Goal: Find specific page/section: Find specific page/section

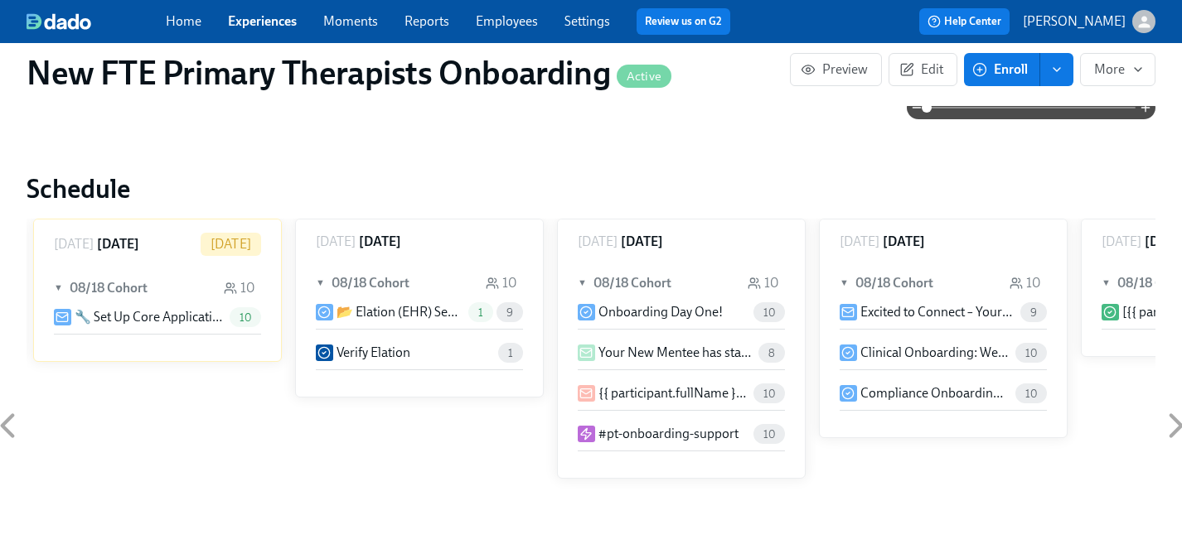
scroll to position [1497, 0]
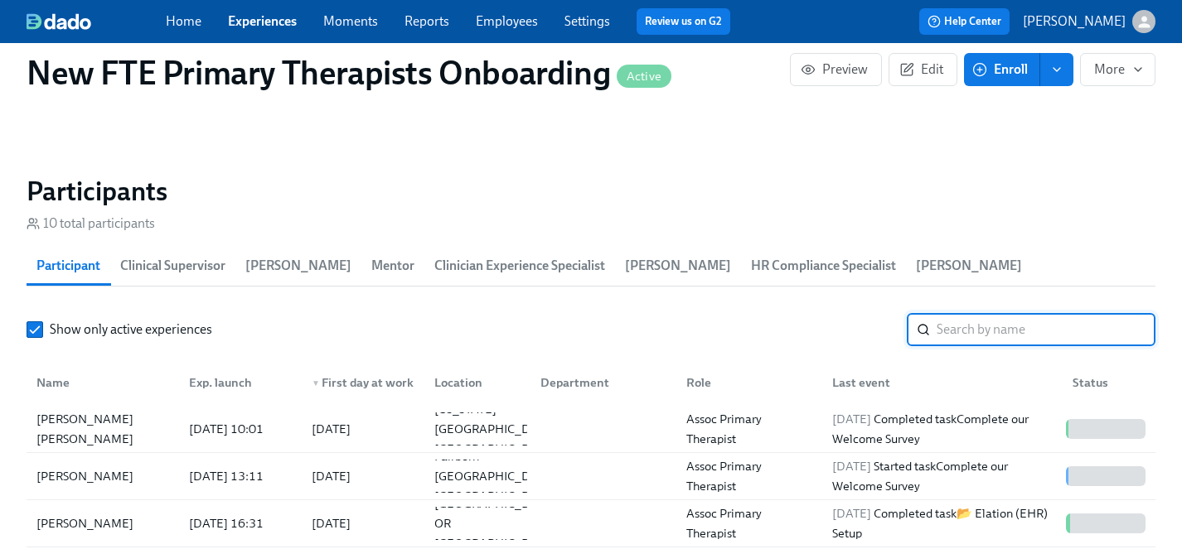
click at [1009, 313] on input "search" at bounding box center [1045, 329] width 219 height 33
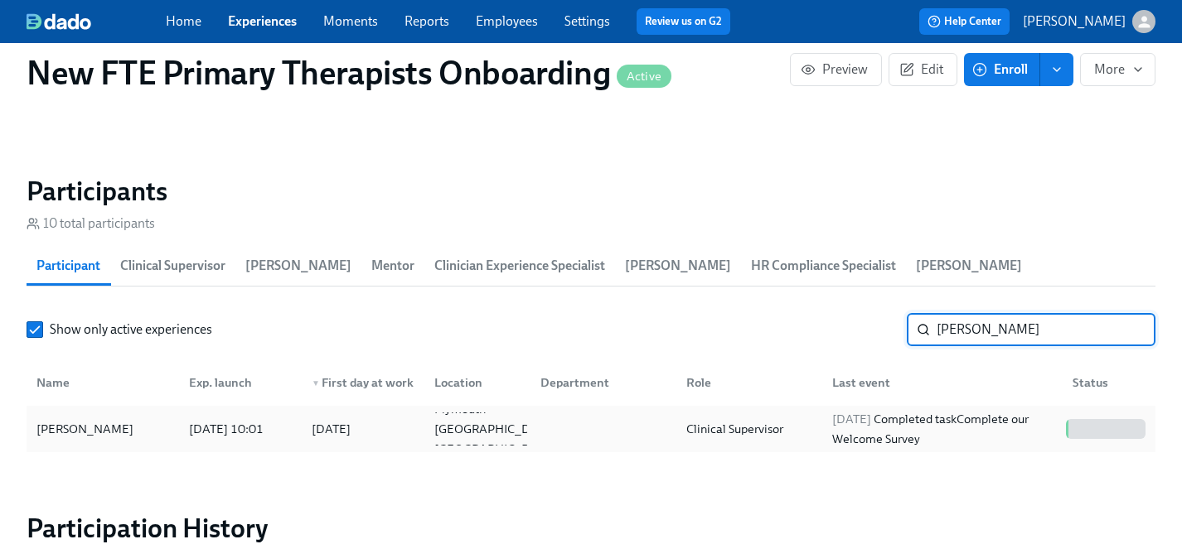
type input "[PERSON_NAME]"
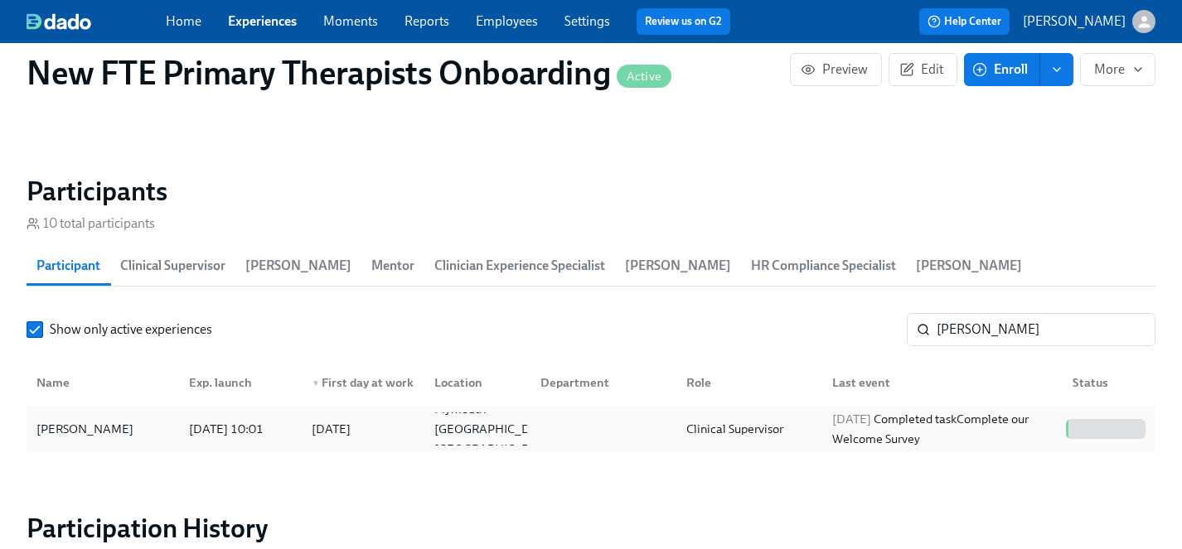
click at [89, 419] on div "[PERSON_NAME]" at bounding box center [85, 429] width 110 height 20
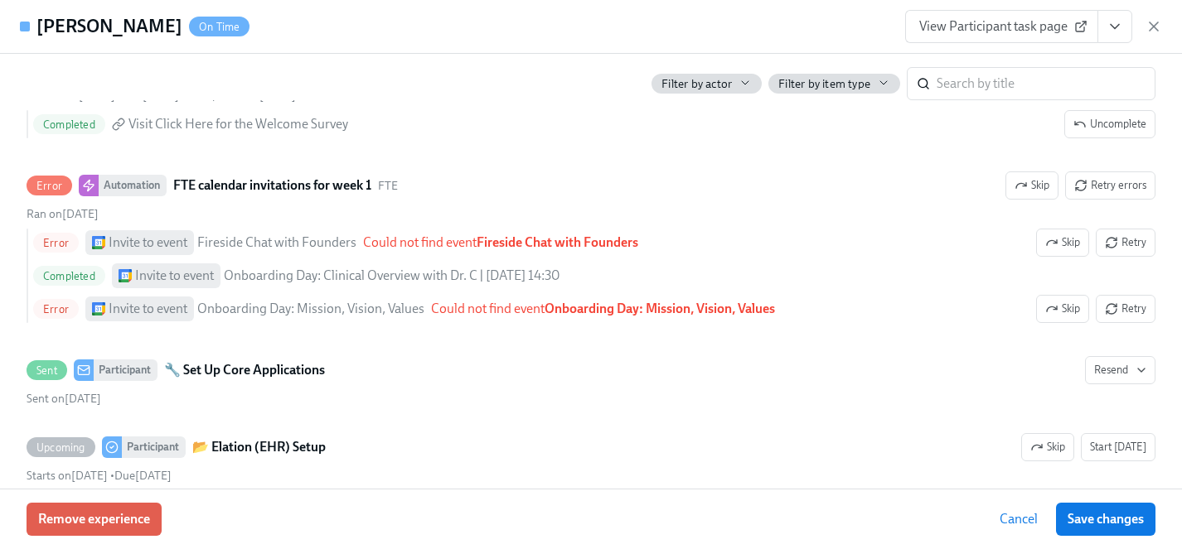
scroll to position [1153, 0]
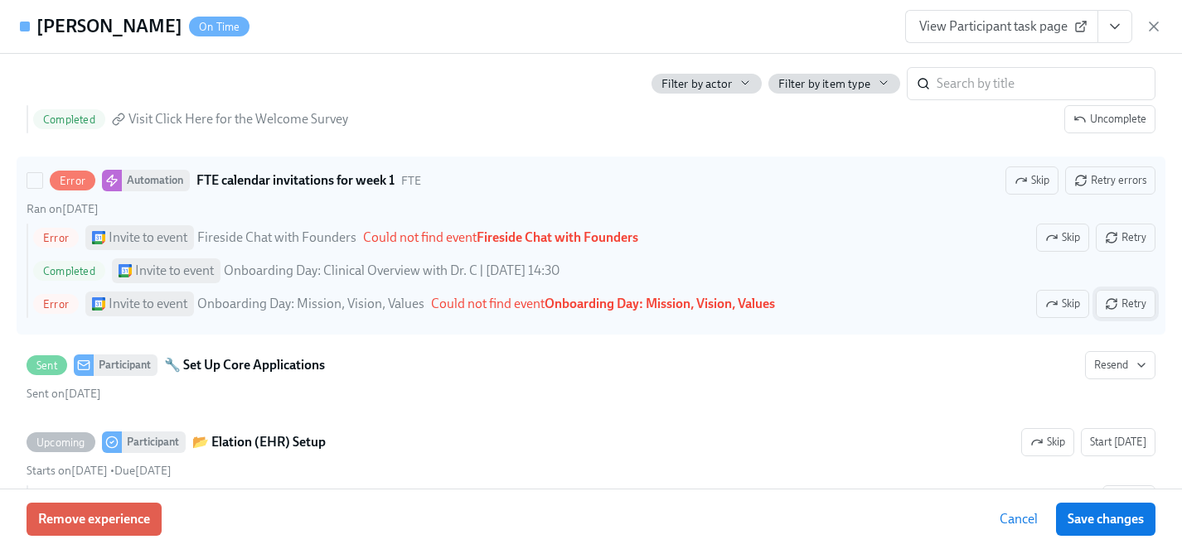
click at [1133, 308] on span "Retry" at bounding box center [1124, 304] width 41 height 17
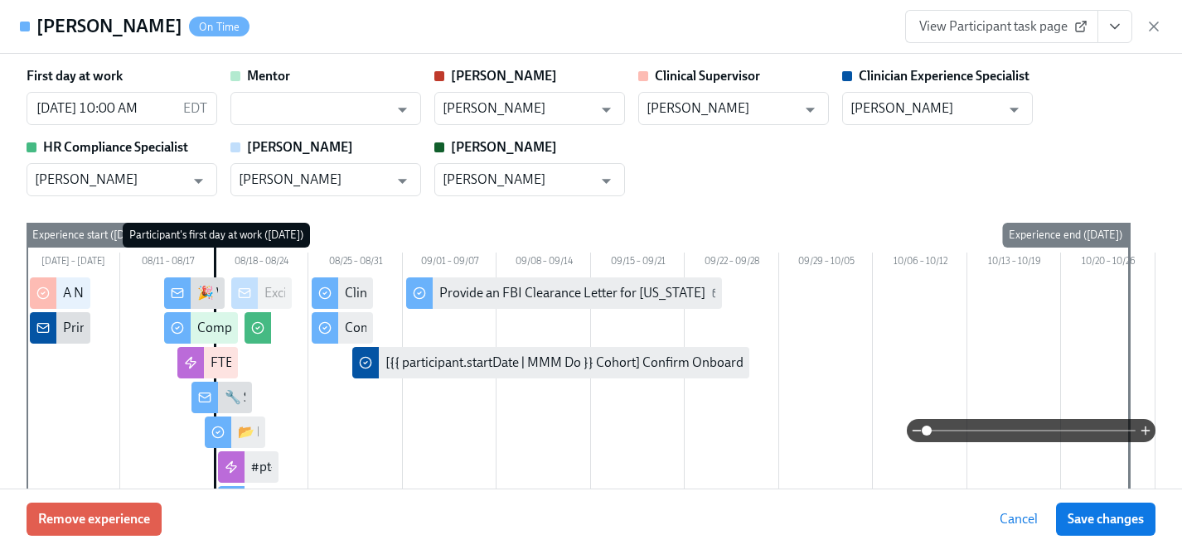
scroll to position [0, 1558]
